Goal: Task Accomplishment & Management: Manage account settings

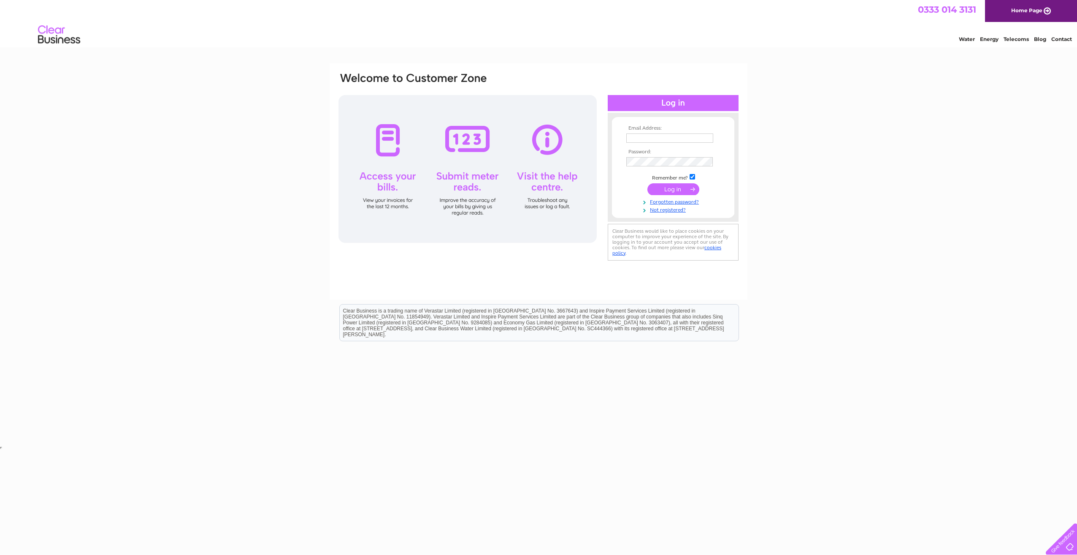
type input "matt@croftstores.co.uk"
click at [666, 189] on input "submit" at bounding box center [673, 189] width 52 height 12
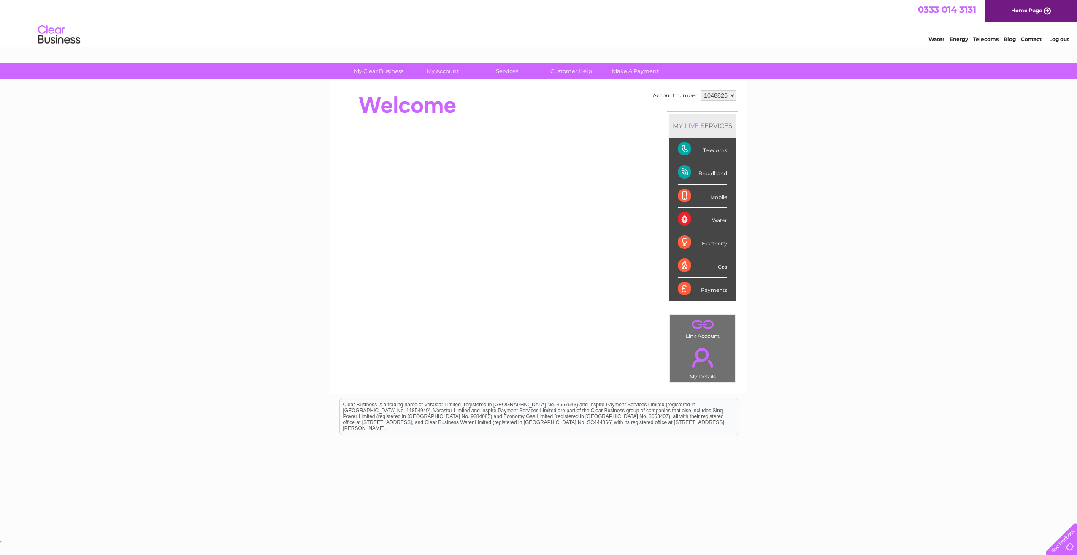
click at [688, 147] on div "Telecoms" at bounding box center [702, 149] width 49 height 23
click at [439, 90] on link "Bills and Payments" at bounding box center [446, 88] width 70 height 17
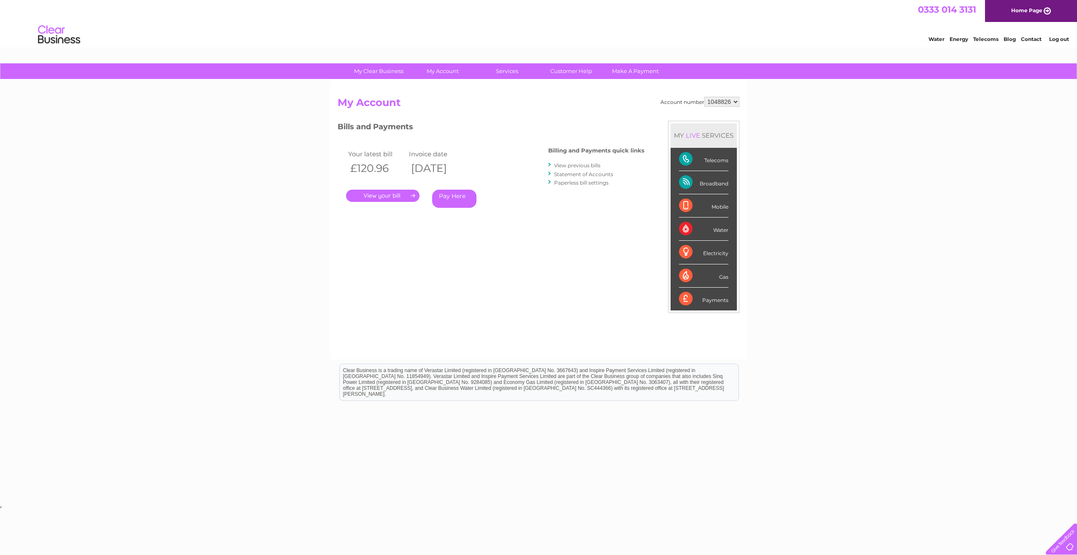
click at [409, 194] on link "." at bounding box center [382, 195] width 73 height 12
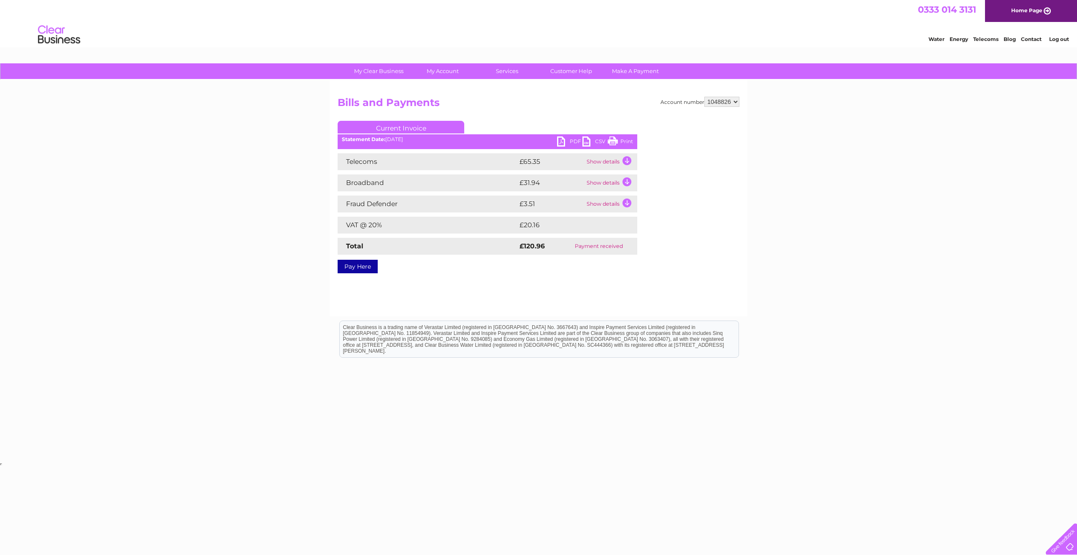
click at [568, 138] on link "PDF" at bounding box center [569, 142] width 25 height 12
